Goal: Find specific page/section: Find specific page/section

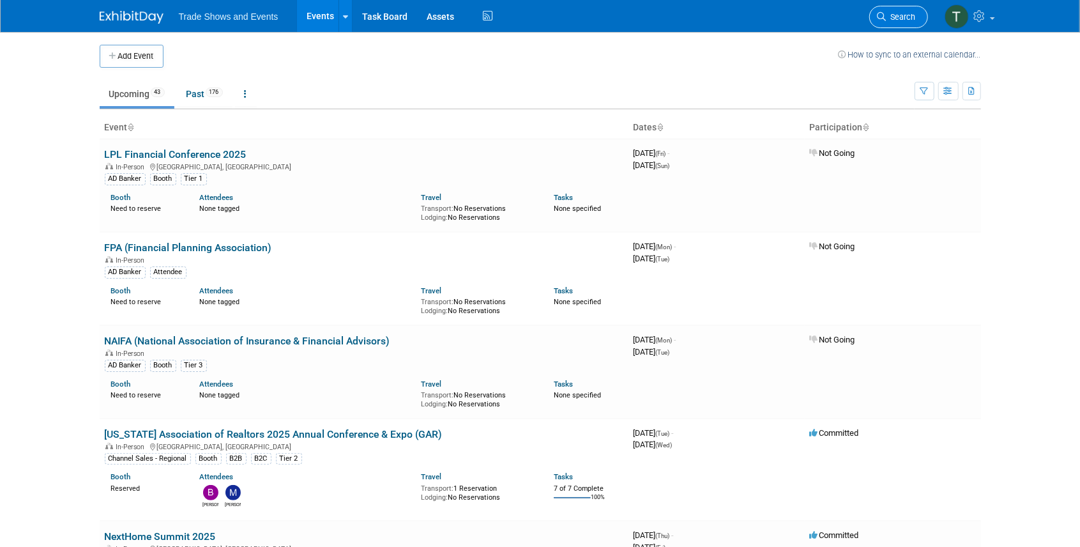
click at [887, 21] on span "Search" at bounding box center [901, 17] width 29 height 10
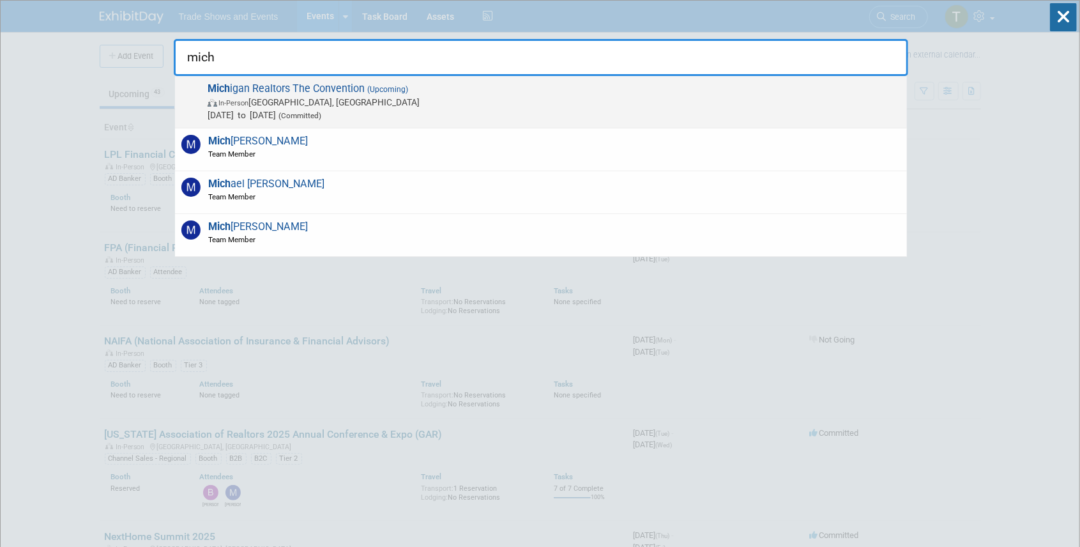
type input "mich"
click at [390, 85] on span "(Upcoming)" at bounding box center [386, 89] width 43 height 9
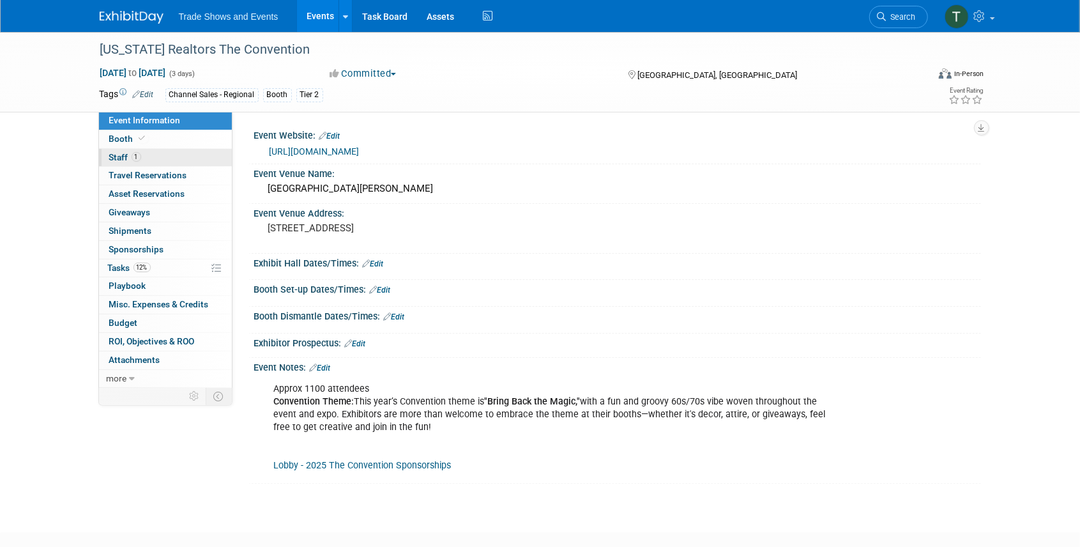
click at [125, 157] on span "Staff 1" at bounding box center [125, 157] width 32 height 10
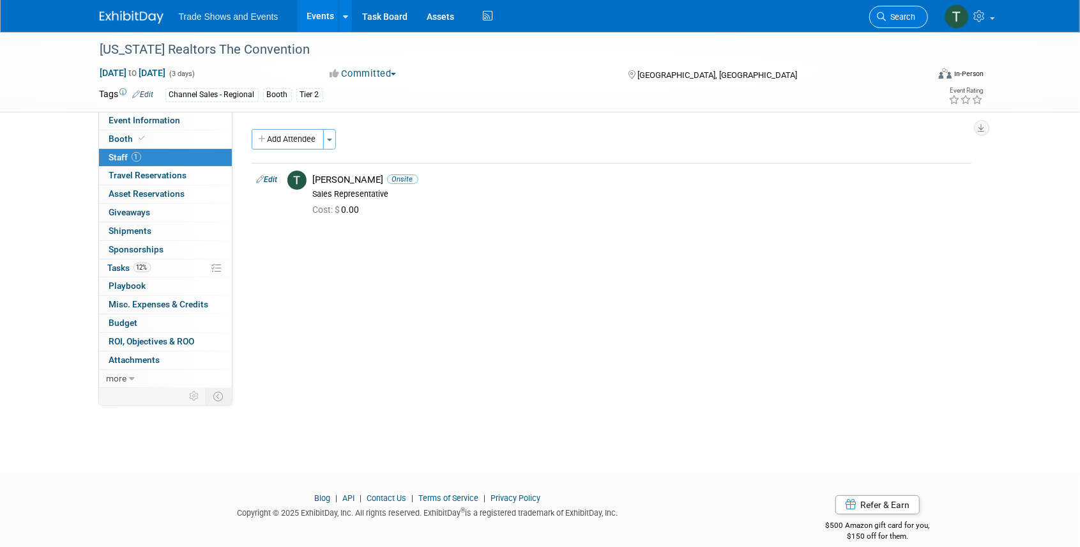
click at [898, 17] on span "Search" at bounding box center [901, 17] width 29 height 10
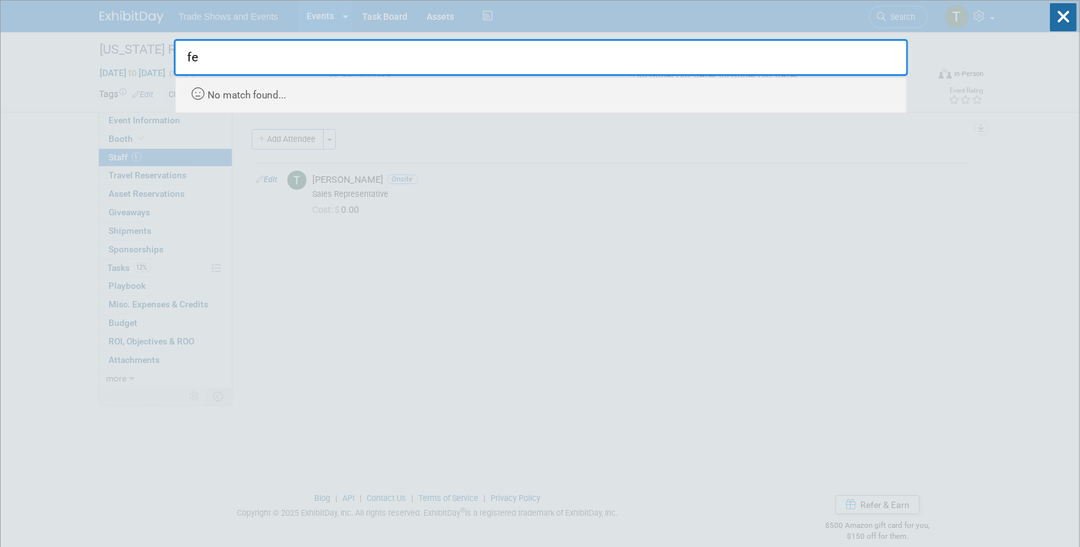
type input "f"
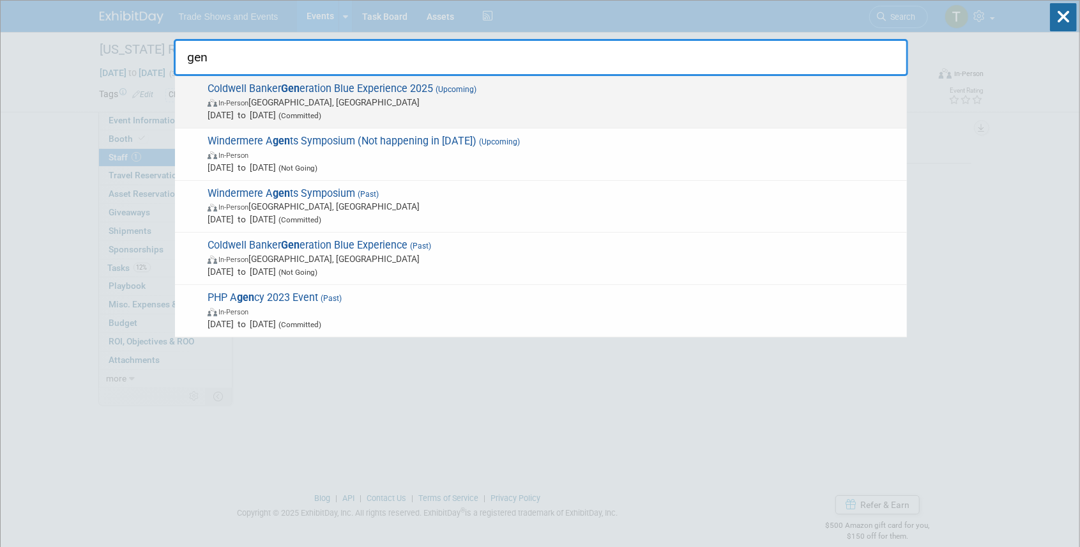
type input "gen"
click at [351, 88] on span "Coldwell Banker Gen eration Blue Experience 2025 (Upcoming) In-Person Las Vegas…" at bounding box center [552, 101] width 697 height 39
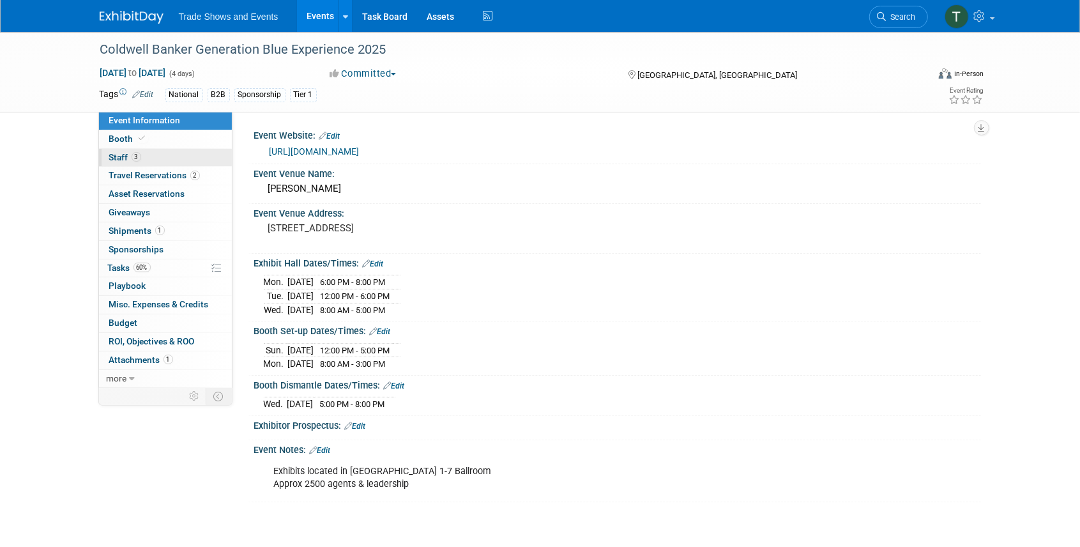
click at [118, 154] on span "Staff 3" at bounding box center [125, 157] width 32 height 10
